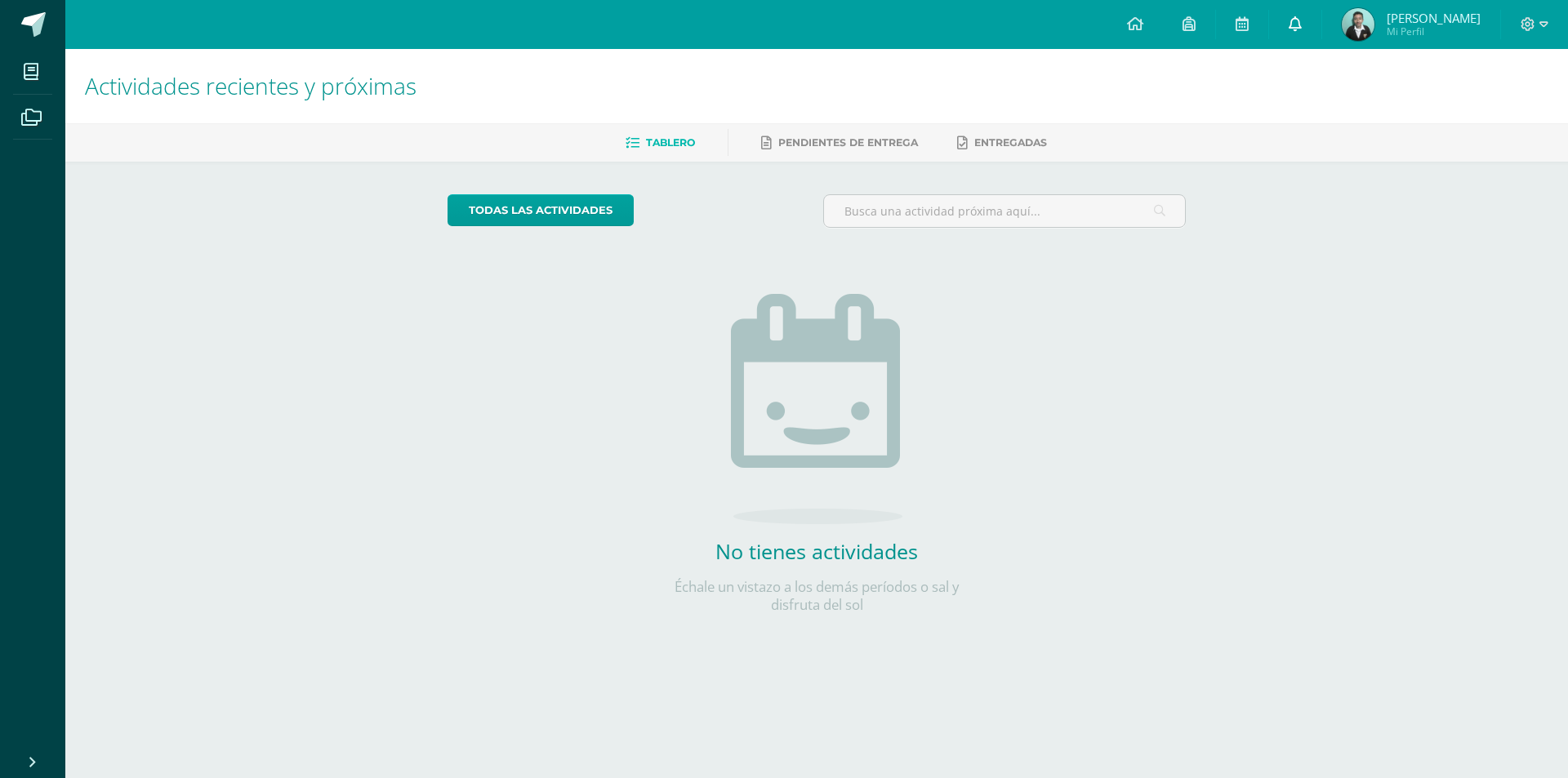
click at [1291, 31] on span at bounding box center [1295, 24] width 13 height 18
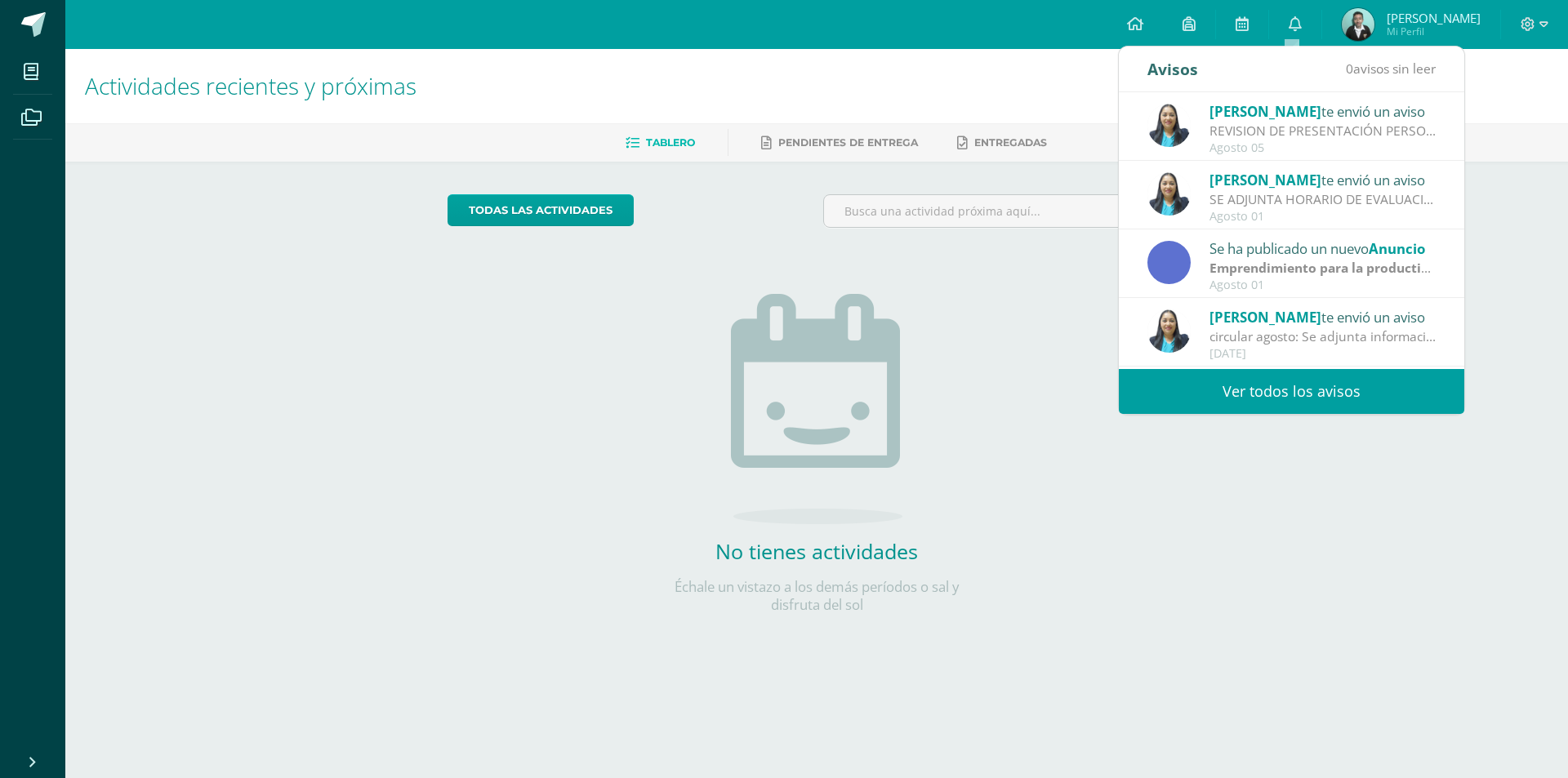
click at [1257, 166] on div "Dina Cabrera te envió un aviso SE ADJUNTA HORARIO DE EVALUACIONES: Saludos cord…" at bounding box center [1291, 195] width 346 height 69
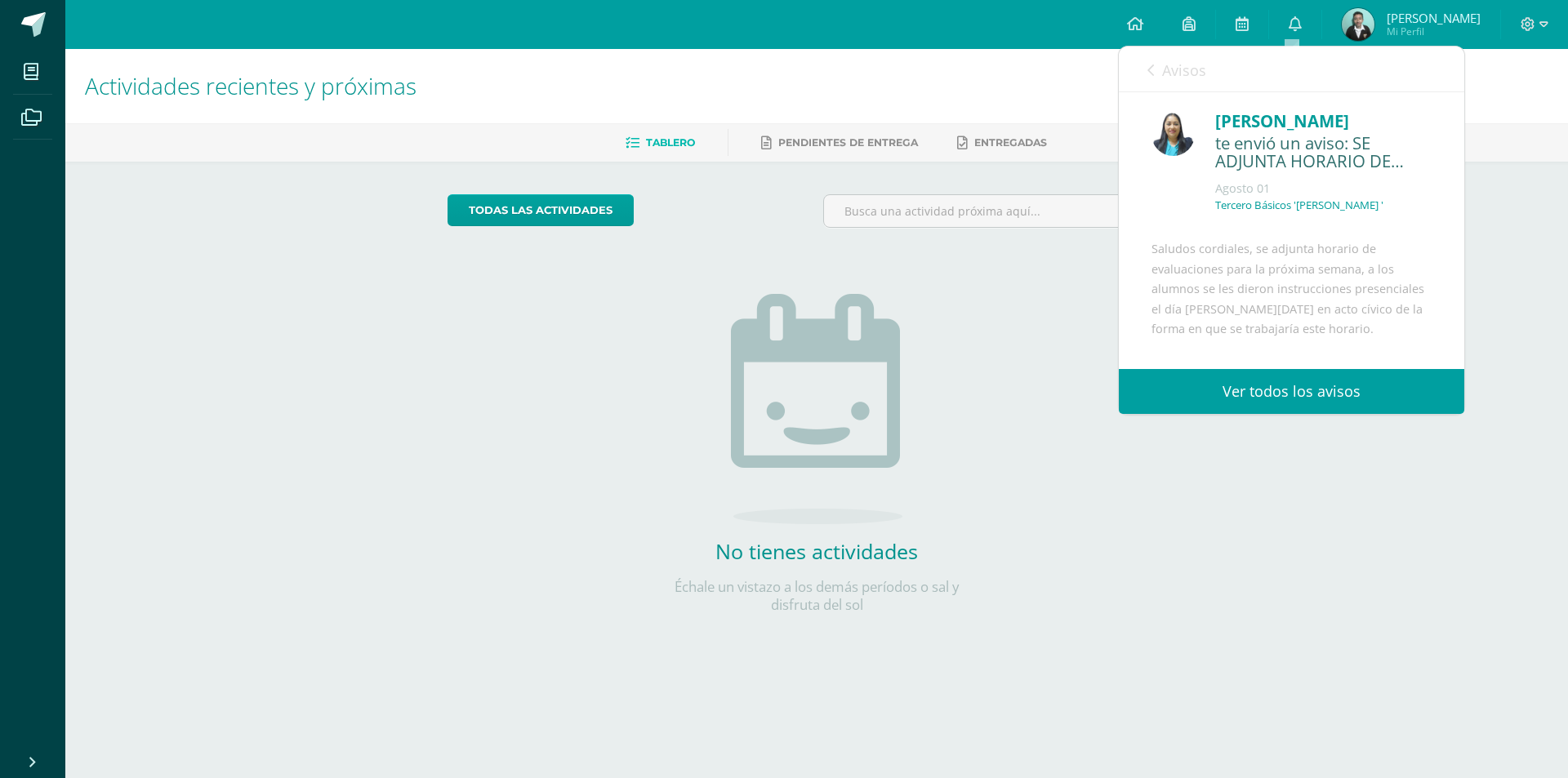
click at [1176, 79] on span "Avisos" at bounding box center [1184, 70] width 44 height 20
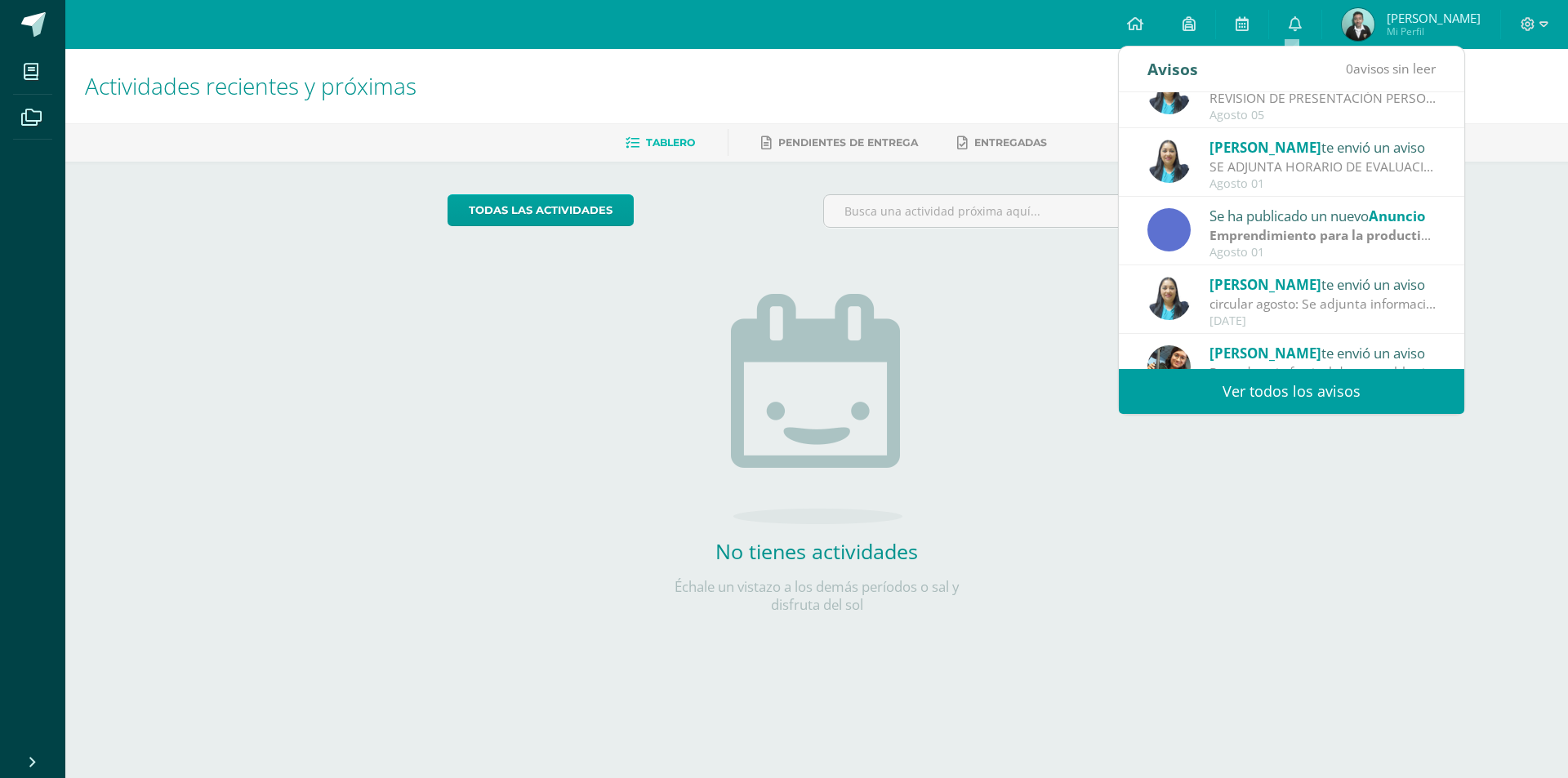
scroll to position [82, 0]
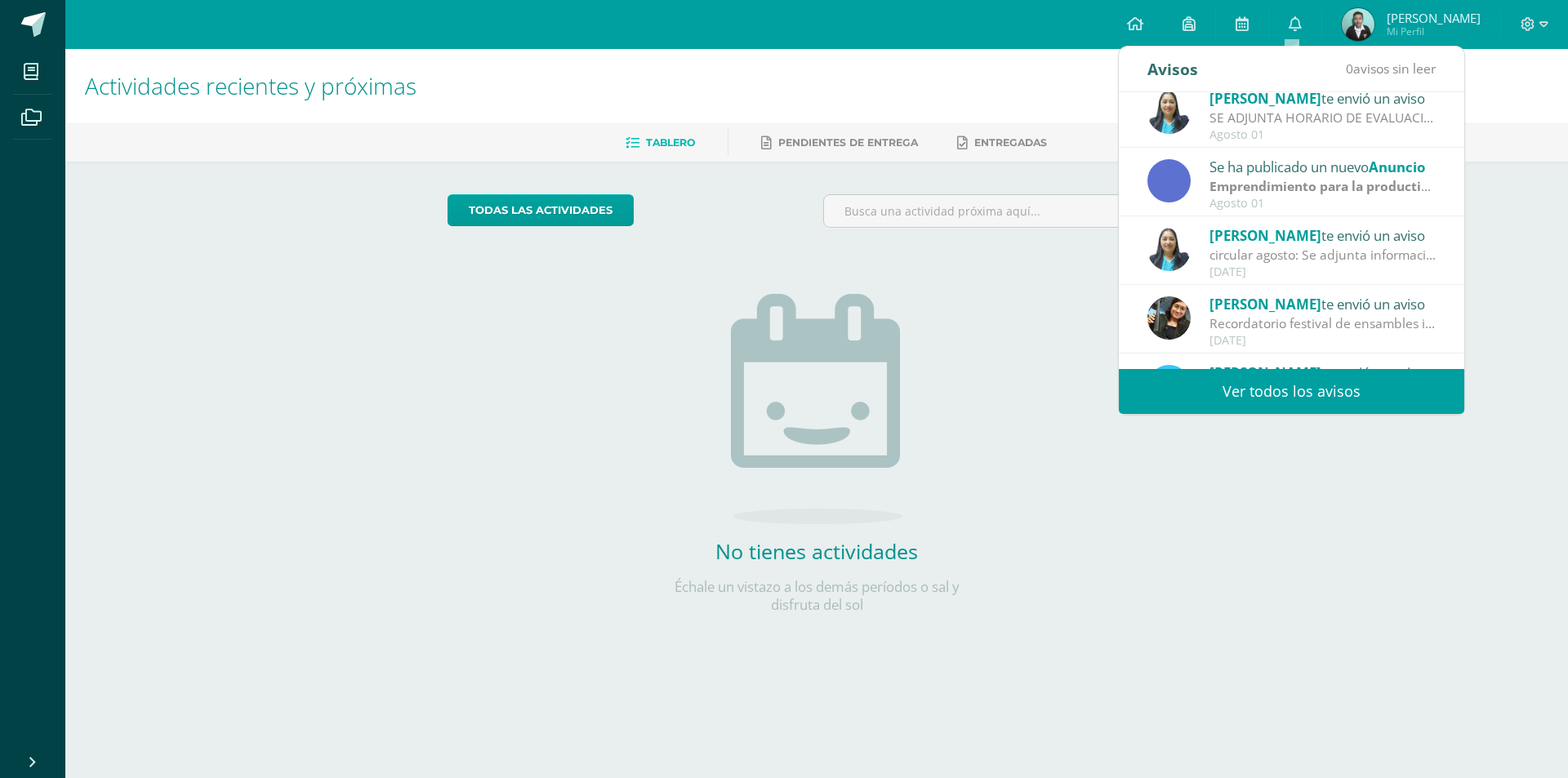
click at [1305, 251] on div "circular agosto: Se adjunta información importante" at bounding box center [1322, 255] width 227 height 19
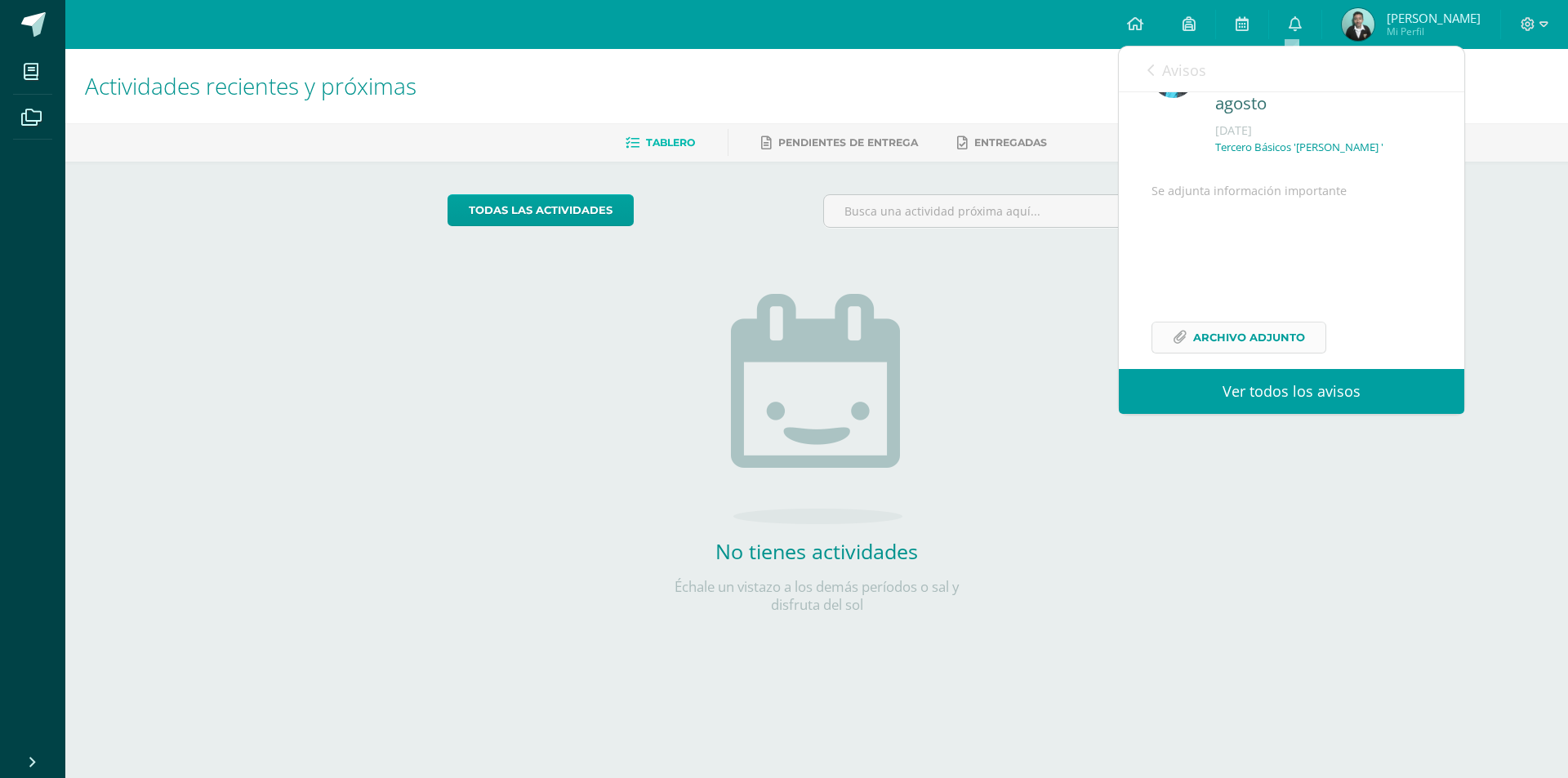
scroll to position [119, 0]
click at [1253, 326] on span "Archivo Adjunto" at bounding box center [1249, 317] width 112 height 30
click at [656, 34] on div "Configuración Cerrar sesión Carlos Emmanuel Mi Perfil Mis accesos directos Apre…" at bounding box center [816, 24] width 1502 height 49
